Goal: Information Seeking & Learning: Understand process/instructions

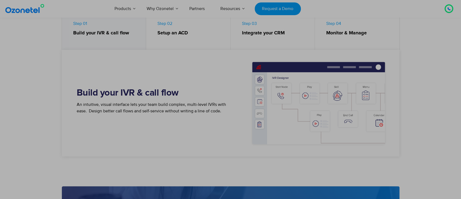
scroll to position [249, 0]
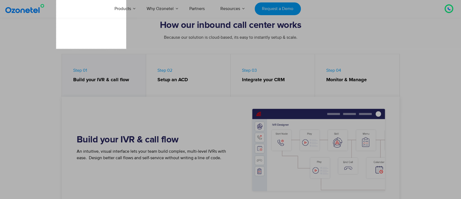
drag, startPoint x: 56, startPoint y: 5, endPoint x: 125, endPoint y: 47, distance: 81.0
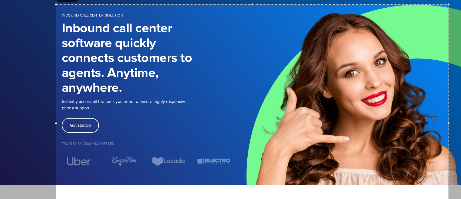
scroll to position [36, 24]
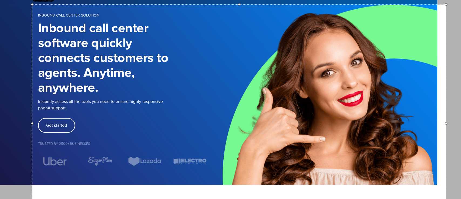
drag, startPoint x: 124, startPoint y: 122, endPoint x: 454, endPoint y: 118, distance: 329.5
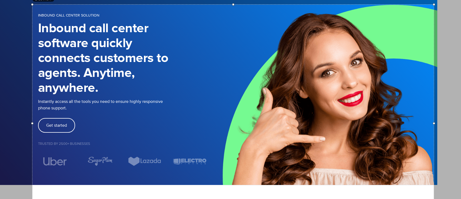
drag, startPoint x: 445, startPoint y: 122, endPoint x: 432, endPoint y: 122, distance: 13.5
click at [380, 122] on div at bounding box center [434, 123] width 2 height 237
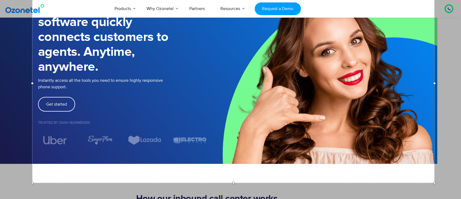
scroll to position [64, 24]
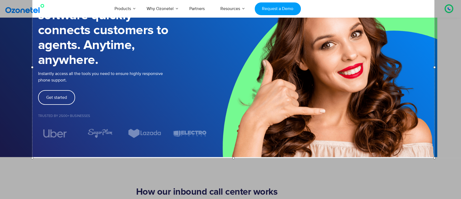
drag, startPoint x: 232, startPoint y: 133, endPoint x: 229, endPoint y: 158, distance: 24.5
click at [229, 158] on div at bounding box center [233, 158] width 402 height 2
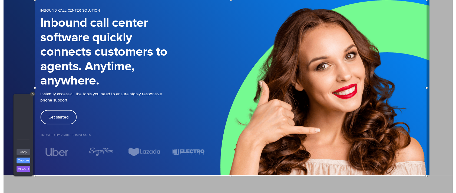
scroll to position [4, 24]
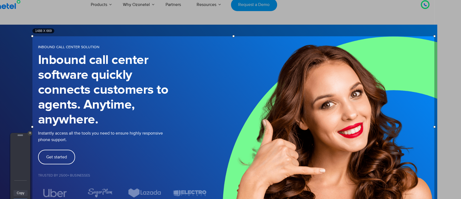
click at [20, 165] on link "Copy" at bounding box center [21, 193] width 14 height 6
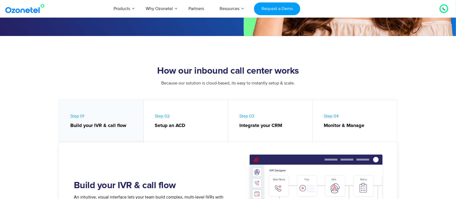
scroll to position [221, 0]
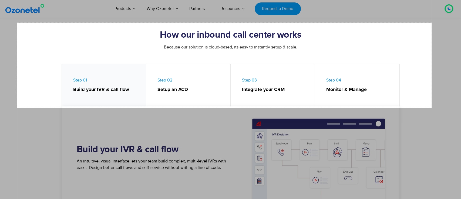
drag, startPoint x: 17, startPoint y: 22, endPoint x: 432, endPoint y: 107, distance: 423.3
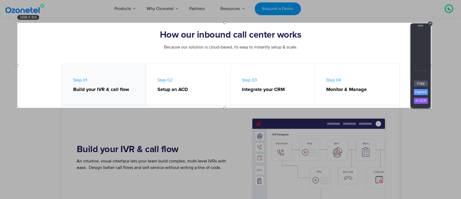
click at [380, 86] on div "Copy Capture AI OCR + Transform Images to Editable Text in Seconds! Instantly e…" at bounding box center [421, 94] width 16 height 28
click at [380, 84] on link "Copy" at bounding box center [421, 83] width 14 height 6
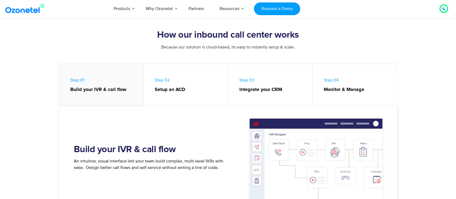
click at [48, 102] on section "How our inbound call center works Because our solution is cloud-based, its easy…" at bounding box center [228, 54] width 456 height 109
click at [171, 84] on link "Step 02 Setup an ACD" at bounding box center [186, 86] width 85 height 45
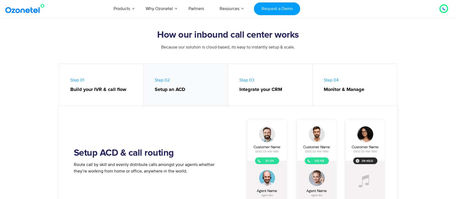
click at [99, 82] on link "Step 01 Build your IVR & call flow" at bounding box center [101, 86] width 85 height 45
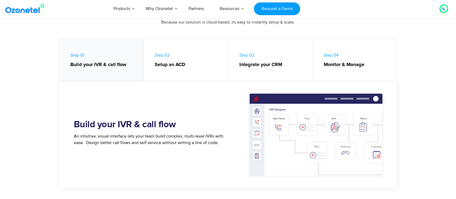
scroll to position [257, 0]
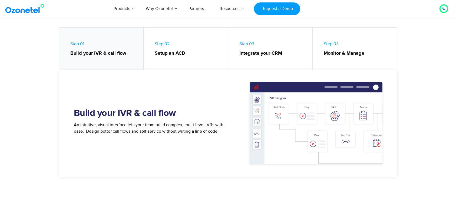
click at [112, 56] on strong "Build your IVR & call flow" at bounding box center [104, 53] width 68 height 7
click at [168, 45] on span "Step 02 Setup an ACD" at bounding box center [189, 49] width 68 height 16
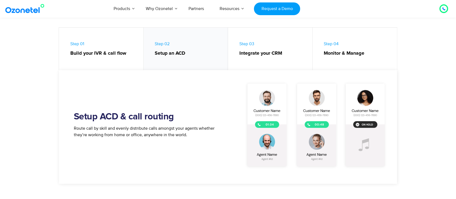
click at [102, 56] on strong "Build your IVR & call flow" at bounding box center [104, 53] width 68 height 7
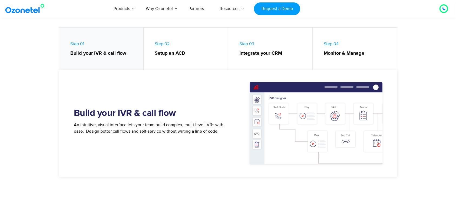
click at [186, 59] on link "Step 02 Setup an ACD" at bounding box center [186, 50] width 85 height 45
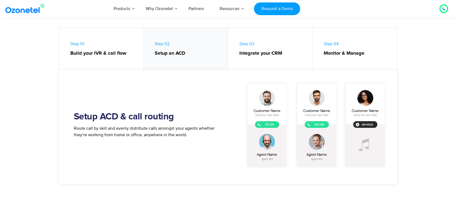
click at [264, 49] on link "Step 03 Integrate your CRM" at bounding box center [270, 50] width 85 height 45
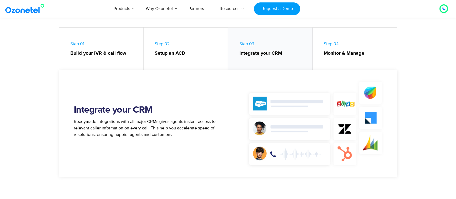
click at [332, 48] on link "Step 04 Monitor & Manage" at bounding box center [354, 50] width 85 height 45
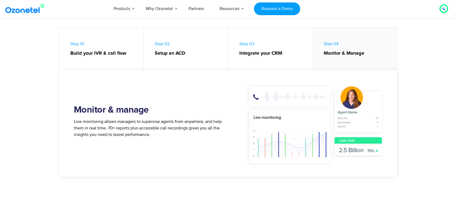
click at [84, 60] on link "Step 01 Build your IVR & call flow" at bounding box center [101, 50] width 85 height 45
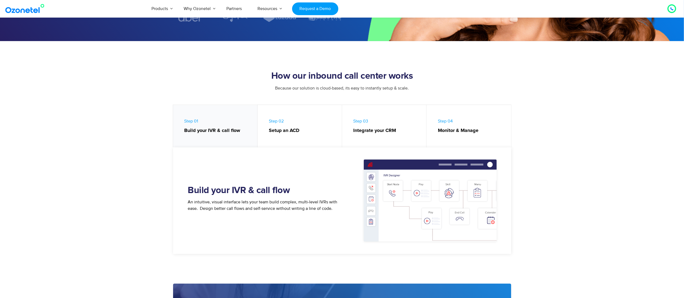
scroll to position [163, 0]
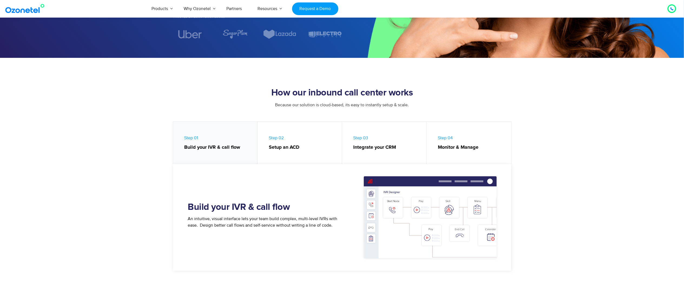
click at [237, 142] on link "Step 01 Build your IVR & call flow" at bounding box center [215, 144] width 85 height 45
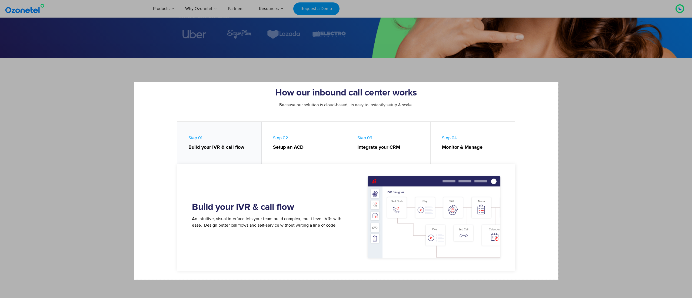
drag, startPoint x: 134, startPoint y: 82, endPoint x: 558, endPoint y: 280, distance: 467.7
click at [380, 165] on link "Copy" at bounding box center [571, 255] width 14 height 6
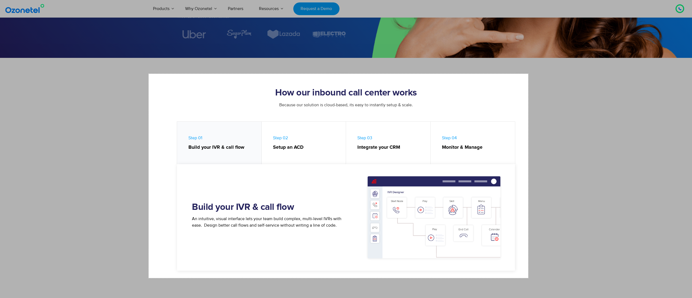
drag, startPoint x: 149, startPoint y: 74, endPoint x: 528, endPoint y: 278, distance: 430.9
click at [380, 165] on link "Copy" at bounding box center [541, 254] width 14 height 6
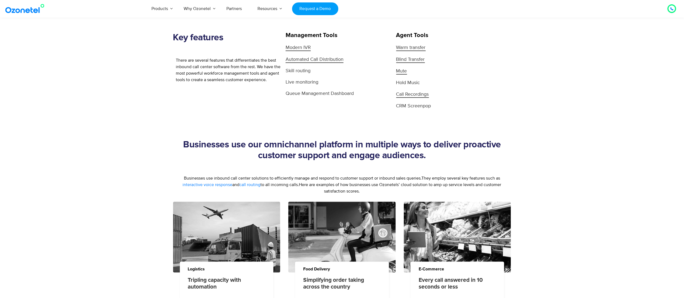
scroll to position [324, 0]
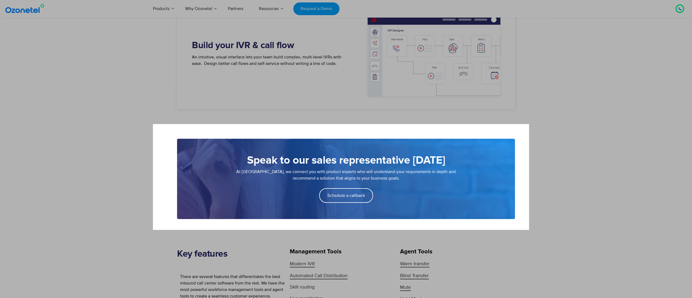
drag, startPoint x: 153, startPoint y: 124, endPoint x: 529, endPoint y: 230, distance: 390.7
click at [540, 205] on link "Copy" at bounding box center [541, 205] width 14 height 6
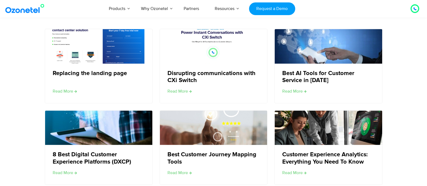
scroll to position [1554, 0]
